Goal: Task Accomplishment & Management: Manage account settings

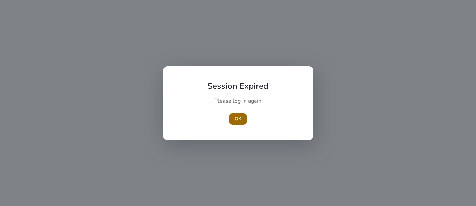
click at [238, 117] on span "OK" at bounding box center [237, 118] width 7 height 7
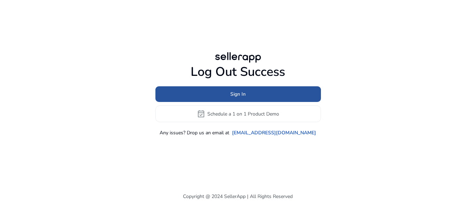
click at [239, 93] on span "Sign In" at bounding box center [237, 94] width 15 height 7
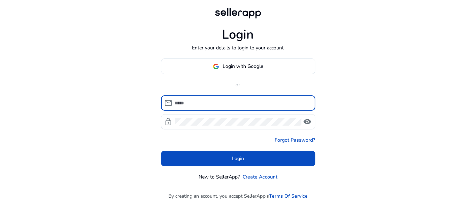
type input "**********"
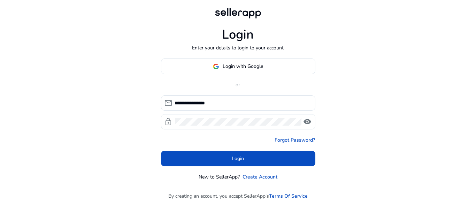
click at [306, 123] on span "visibility" at bounding box center [307, 122] width 8 height 8
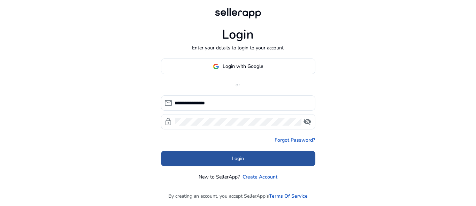
click at [244, 155] on span at bounding box center [238, 159] width 154 height 17
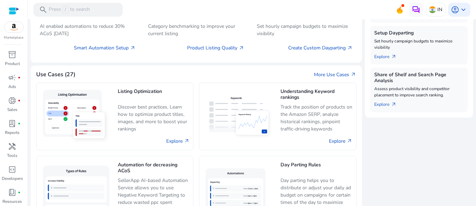
scroll to position [290, 0]
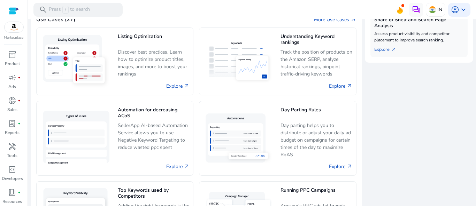
scroll to position [344, 0]
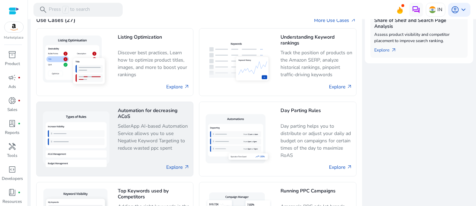
click at [164, 132] on p "SellerApp AI-based Automation Service allows you to use Negative Keyword Target…" at bounding box center [154, 138] width 72 height 30
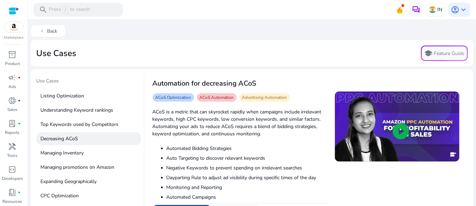
click at [76, 140] on p "Decreasing ACoS" at bounding box center [88, 138] width 105 height 13
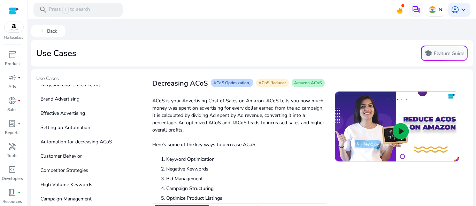
scroll to position [140, 0]
click at [68, 127] on p "Setting up Automation" at bounding box center [88, 127] width 105 height 13
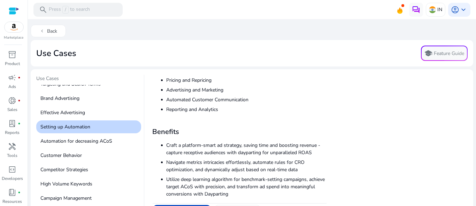
scroll to position [0, 0]
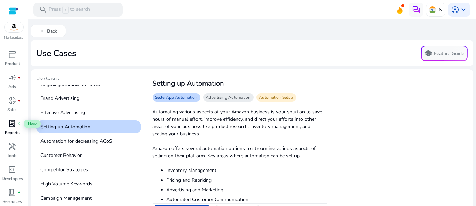
click at [15, 126] on span "lab_profile" at bounding box center [12, 123] width 8 height 8
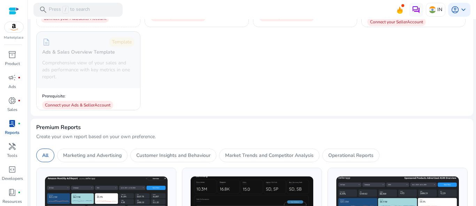
scroll to position [192, 0]
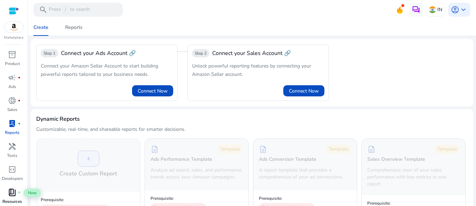
click at [14, 190] on span "book_4" at bounding box center [12, 192] width 8 height 8
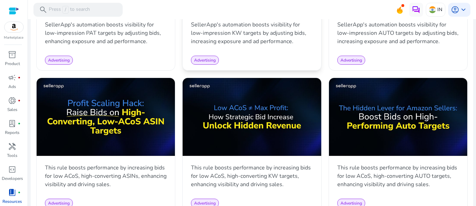
scroll to position [420, 0]
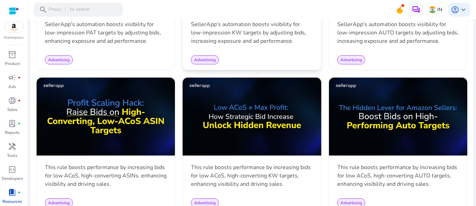
click at [300, 158] on div "This rule boosts performance by increasing bids for low ACoS, high-converting K…" at bounding box center [252, 175] width 138 height 35
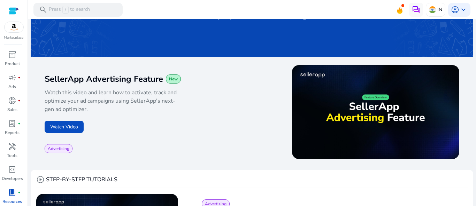
scroll to position [67, 0]
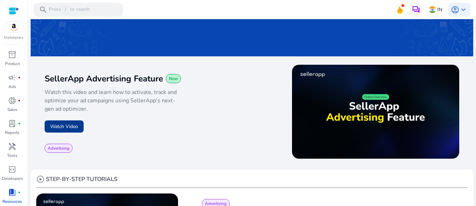
click at [74, 128] on button "Watch Video" at bounding box center [64, 127] width 39 height 12
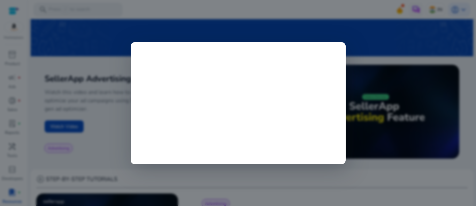
click at [134, 146] on div at bounding box center [238, 103] width 215 height 122
click at [114, 153] on div at bounding box center [238, 103] width 476 height 206
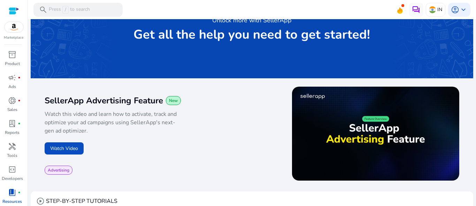
scroll to position [38, 0]
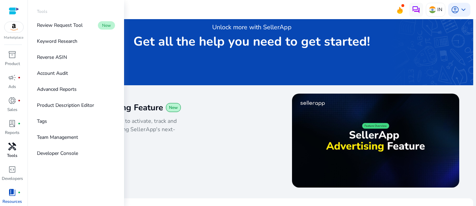
click at [9, 149] on span "handyman" at bounding box center [12, 146] width 8 height 8
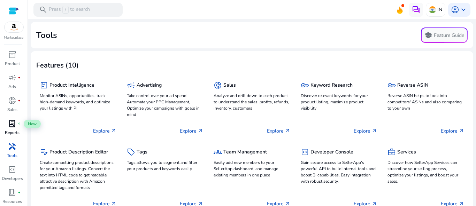
click at [16, 126] on span "lab_profile" at bounding box center [12, 123] width 8 height 8
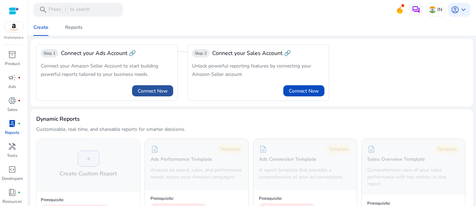
click at [151, 86] on span at bounding box center [152, 91] width 41 height 17
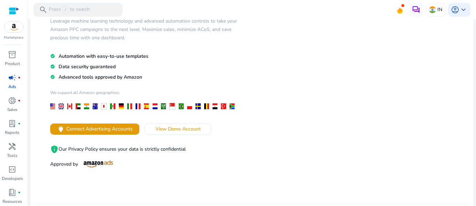
scroll to position [62, 0]
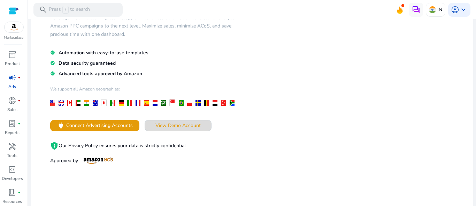
click at [190, 127] on span "View Demo Account" at bounding box center [177, 125] width 45 height 7
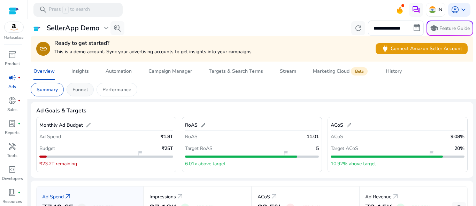
click at [80, 93] on p "Funnel" at bounding box center [79, 89] width 15 height 7
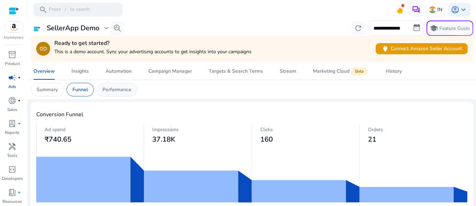
click at [123, 93] on div "Performance" at bounding box center [117, 90] width 41 height 14
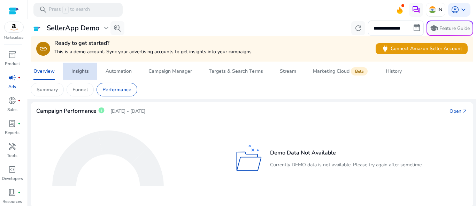
click at [80, 71] on div "Insights" at bounding box center [79, 71] width 17 height 5
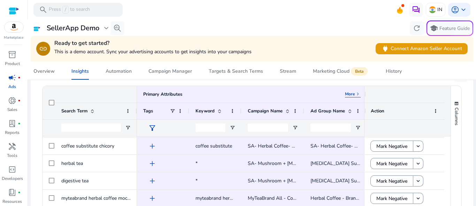
scroll to position [176, 0]
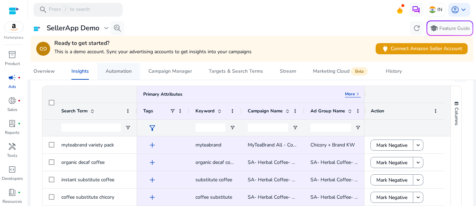
click at [122, 70] on div "Automation" at bounding box center [119, 71] width 26 height 5
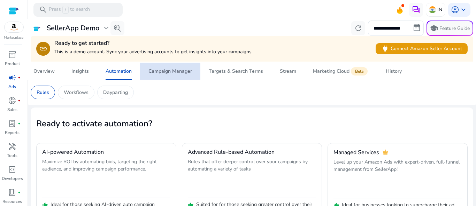
click at [169, 72] on div "Campaign Manager" at bounding box center [170, 71] width 44 height 5
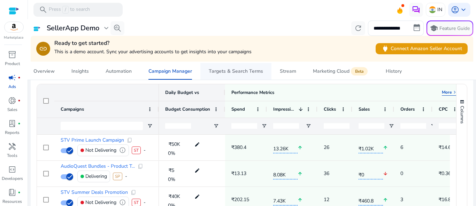
click at [237, 74] on div "Targets & Search Terms" at bounding box center [236, 71] width 54 height 5
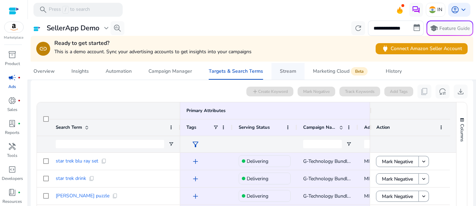
click at [280, 70] on div "Stream" at bounding box center [288, 71] width 16 height 5
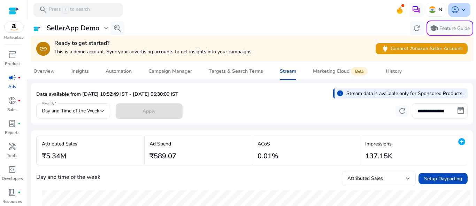
click at [461, 10] on span "keyboard_arrow_down" at bounding box center [463, 10] width 8 height 8
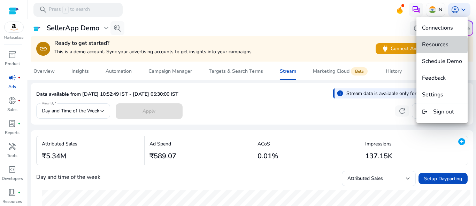
click at [439, 45] on span "Resources" at bounding box center [435, 45] width 26 height 8
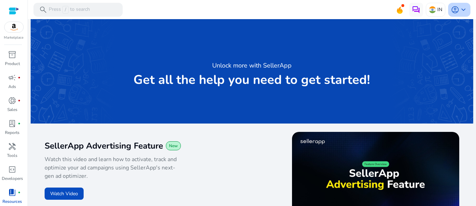
click at [459, 7] on span "keyboard_arrow_down" at bounding box center [463, 10] width 8 height 8
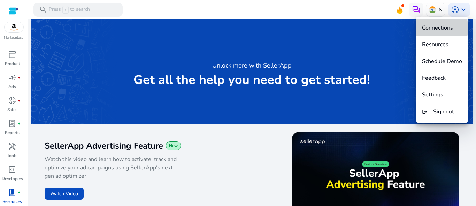
click at [438, 28] on span "Connections" at bounding box center [437, 28] width 31 height 8
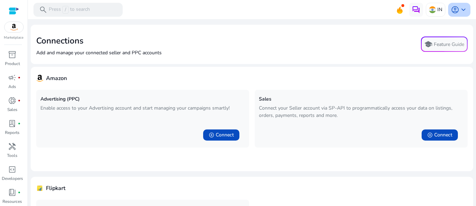
click at [460, 6] on span "keyboard_arrow_down" at bounding box center [463, 10] width 8 height 8
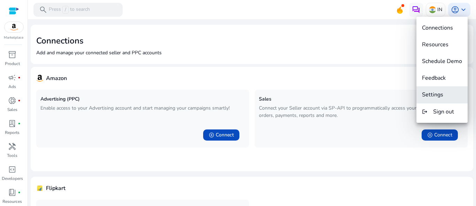
click at [437, 99] on button "Settings" at bounding box center [441, 94] width 51 height 17
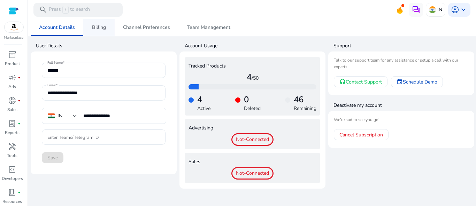
click at [96, 26] on span "Billing" at bounding box center [99, 27] width 14 height 5
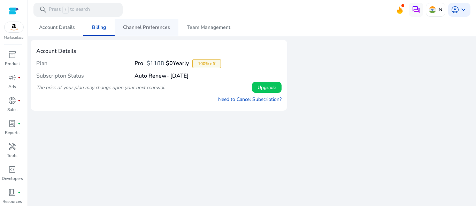
click at [153, 31] on span "Channel Preferences" at bounding box center [146, 27] width 47 height 17
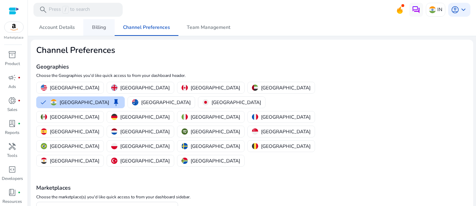
click at [105, 27] on link "Billing" at bounding box center [98, 27] width 31 height 17
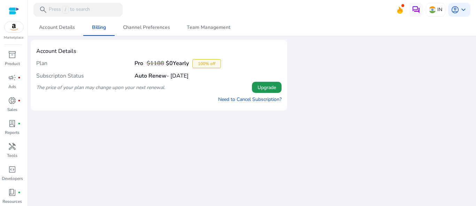
click at [265, 85] on span "Upgrade" at bounding box center [266, 87] width 18 height 7
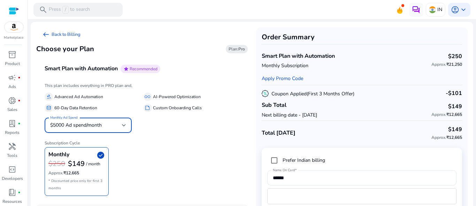
click at [123, 127] on div at bounding box center [124, 125] width 4 height 8
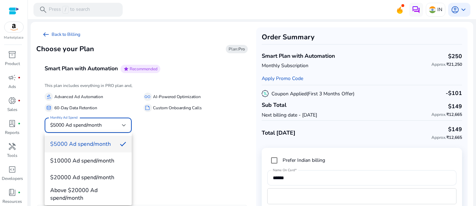
click at [171, 144] on div at bounding box center [238, 103] width 476 height 206
